Goal: Information Seeking & Learning: Learn about a topic

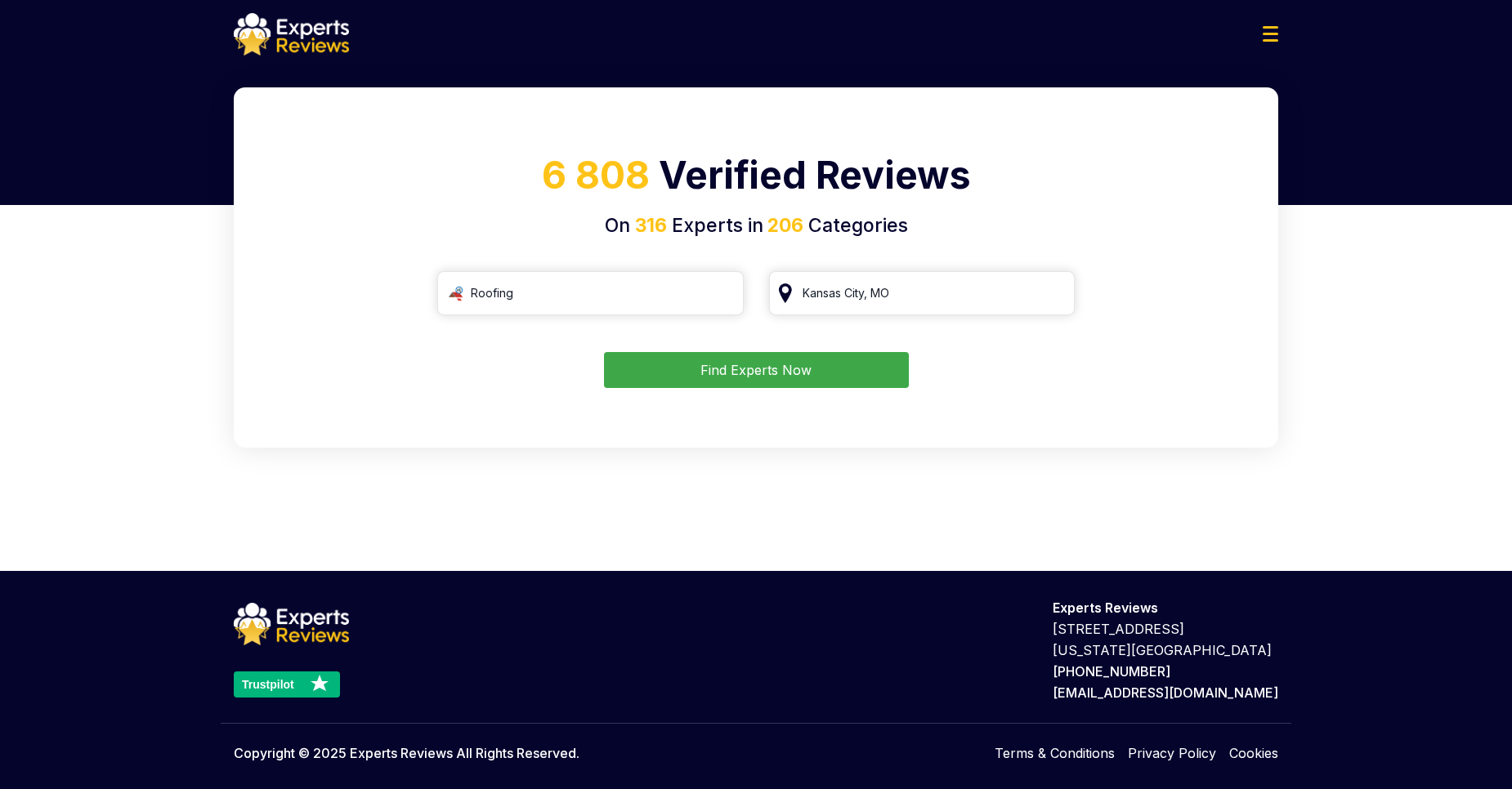
type input "Roofing"
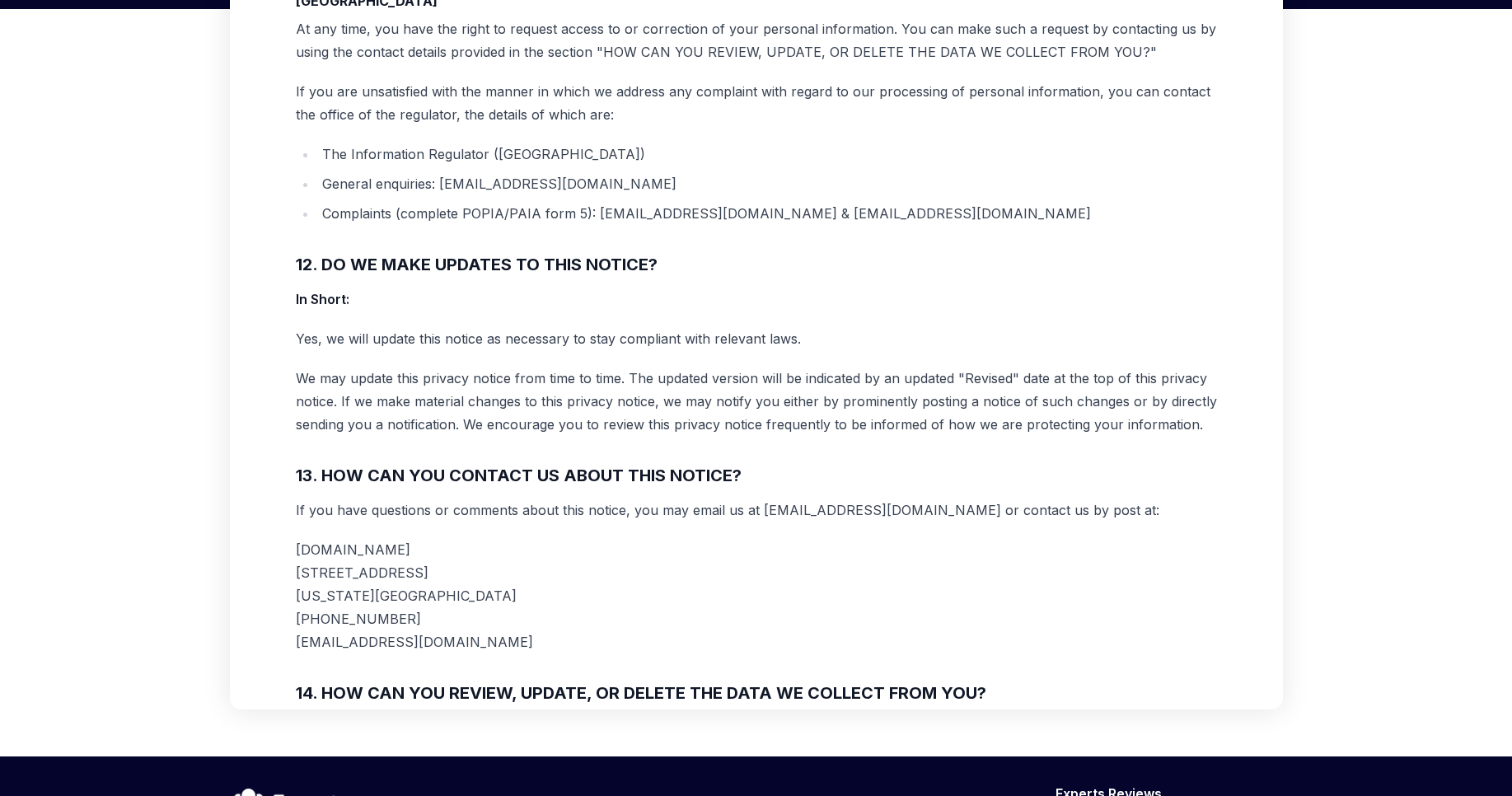
scroll to position [11045, 0]
